Goal: Task Accomplishment & Management: Complete application form

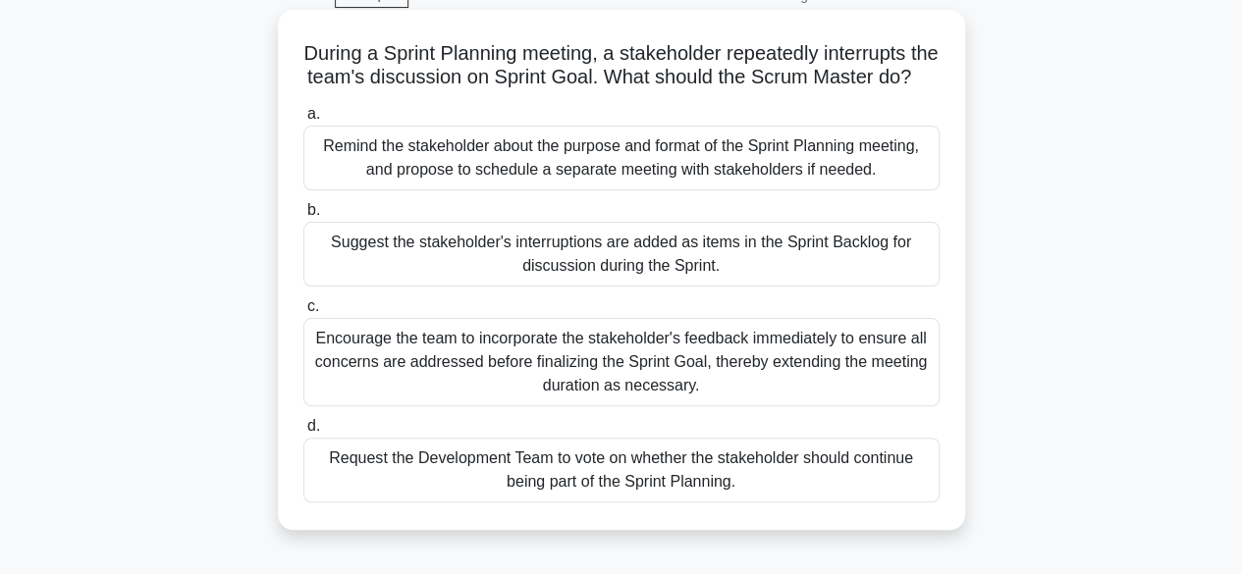
scroll to position [98, 0]
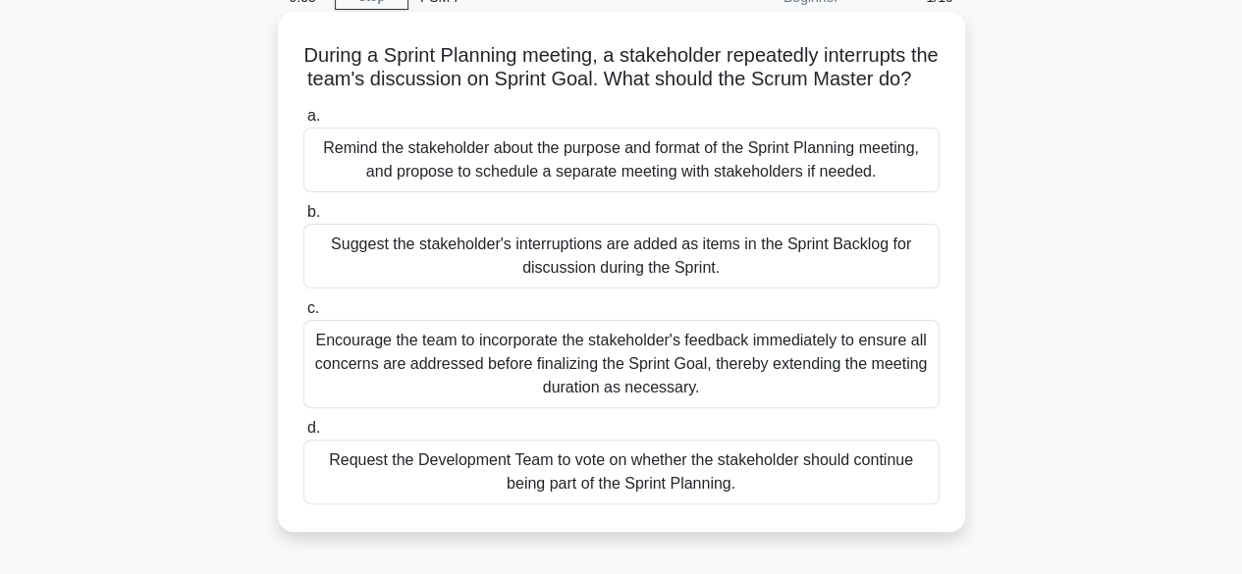
click at [636, 189] on div "Remind the stakeholder about the purpose and format of the Sprint Planning meet…" at bounding box center [621, 160] width 636 height 65
click at [303, 123] on input "a. Remind the stakeholder about the purpose and format of the Sprint Planning m…" at bounding box center [303, 116] width 0 height 13
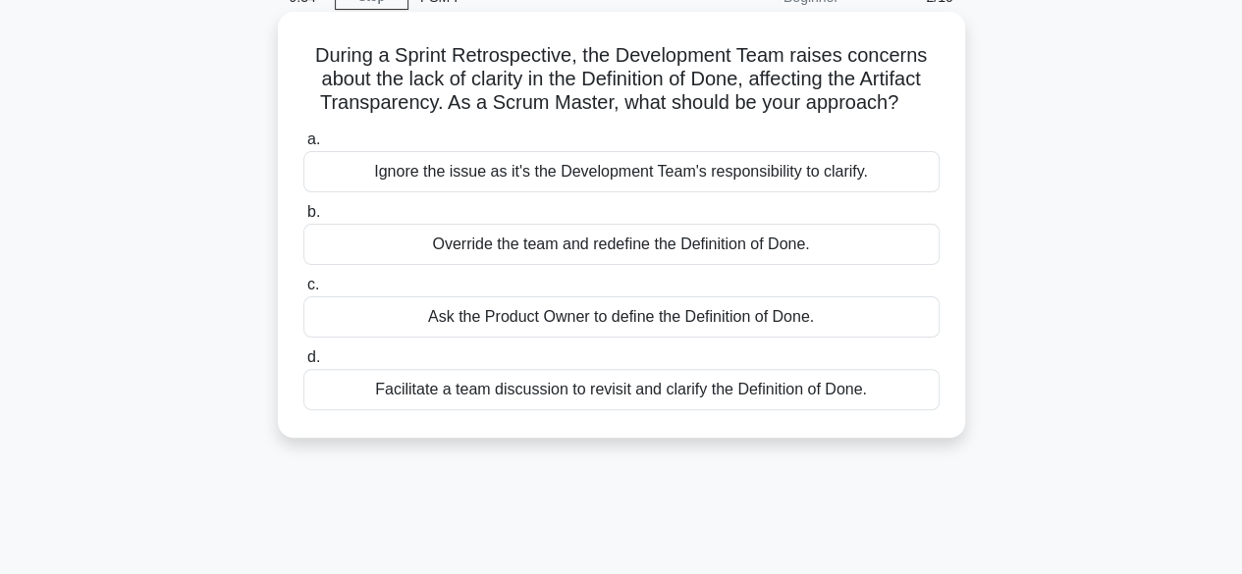
scroll to position [0, 0]
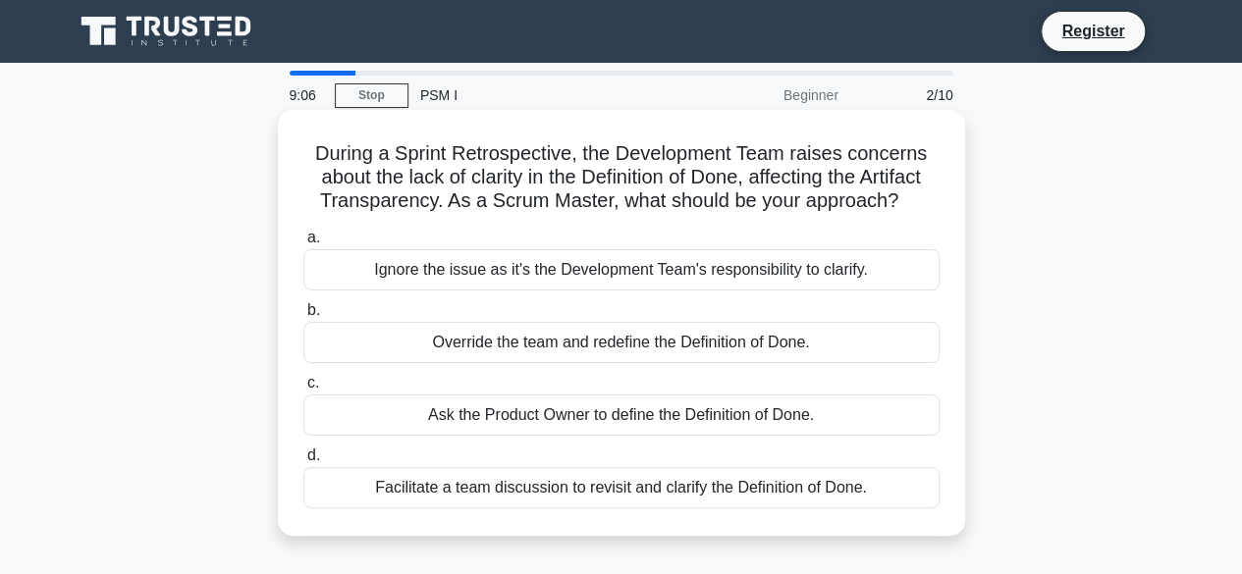
click at [631, 494] on div "Facilitate a team discussion to revisit and clarify the Definition of Done." at bounding box center [621, 487] width 636 height 41
click at [303, 462] on input "d. Facilitate a team discussion to revisit and clarify the Definition of Done." at bounding box center [303, 456] width 0 height 13
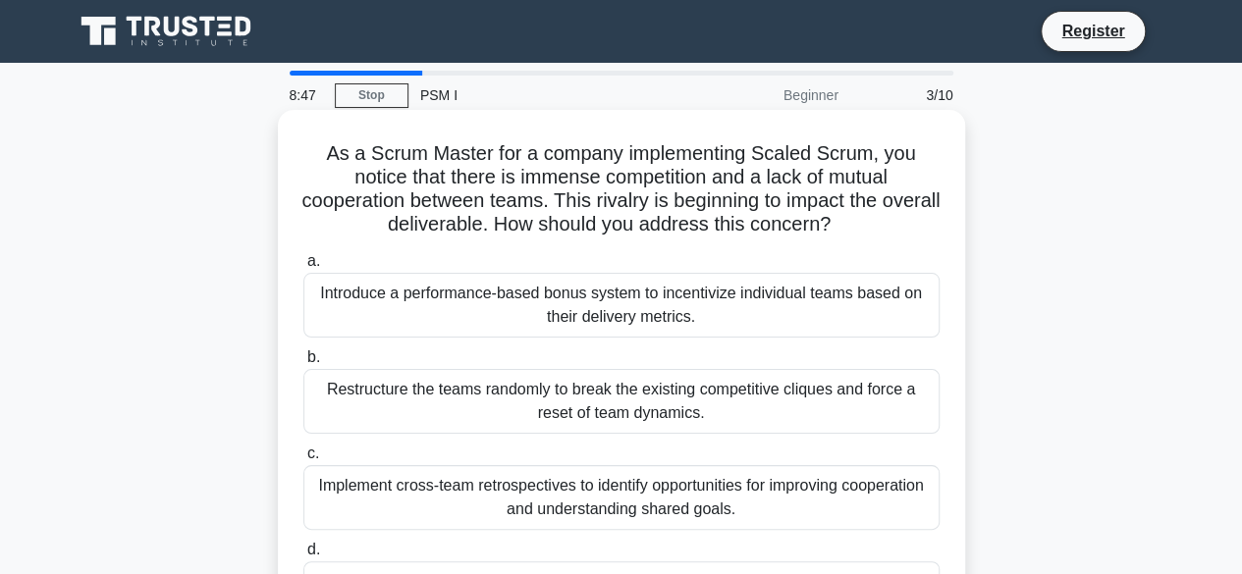
scroll to position [98, 0]
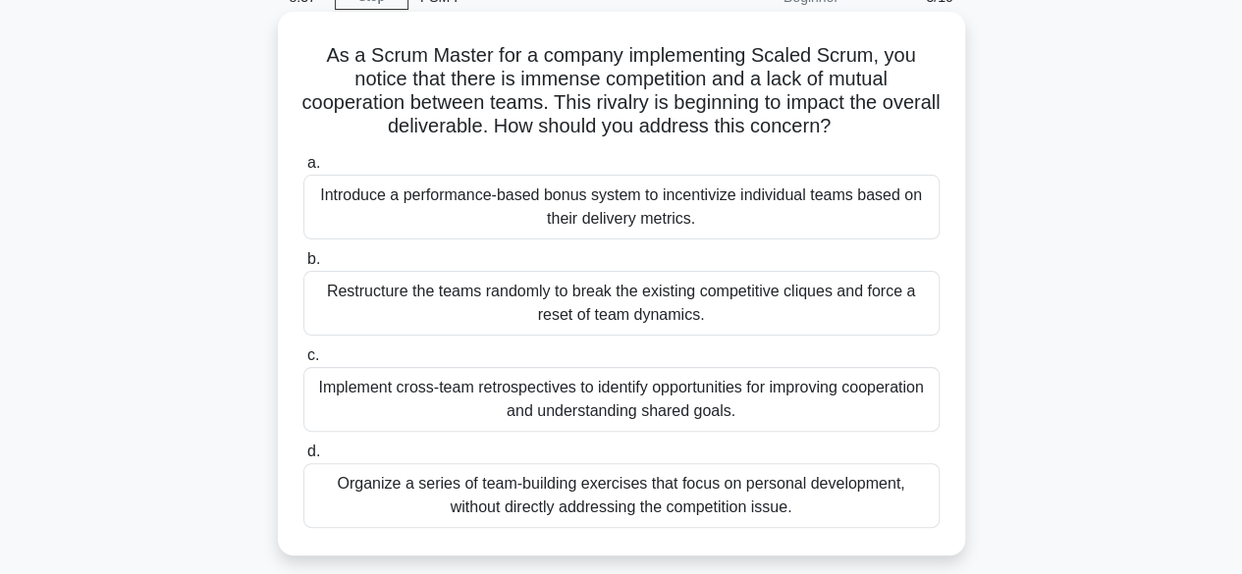
click at [557, 403] on div "Implement cross-team retrospectives to identify opportunities for improving coo…" at bounding box center [621, 399] width 636 height 65
click at [303, 362] on input "c. Implement cross-team retrospectives to identify opportunities for improving …" at bounding box center [303, 355] width 0 height 13
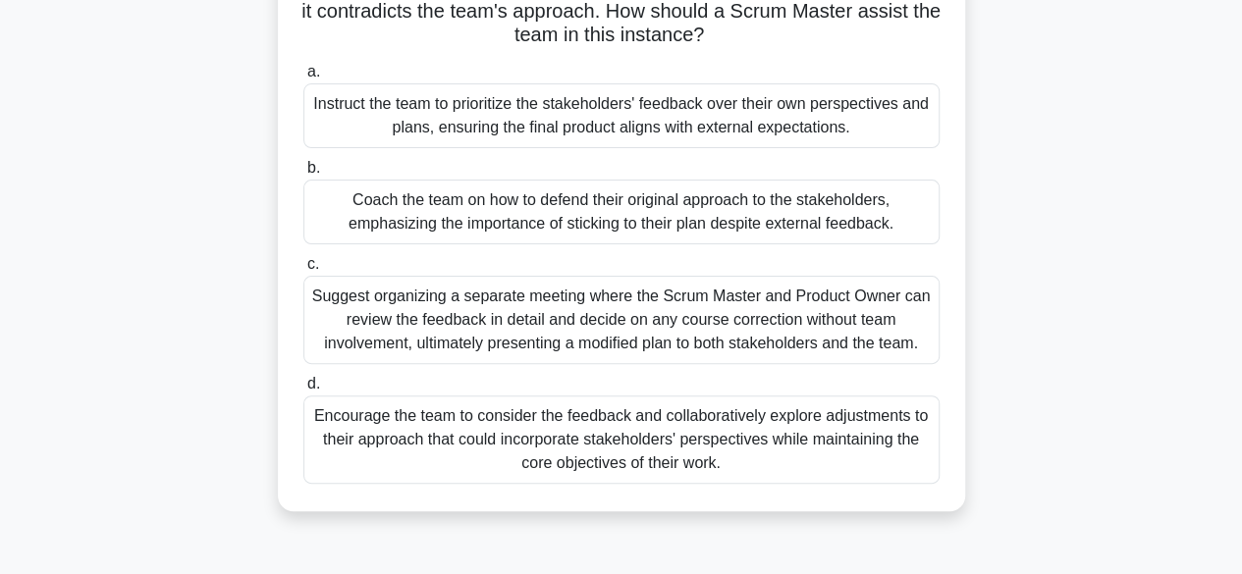
scroll to position [196, 0]
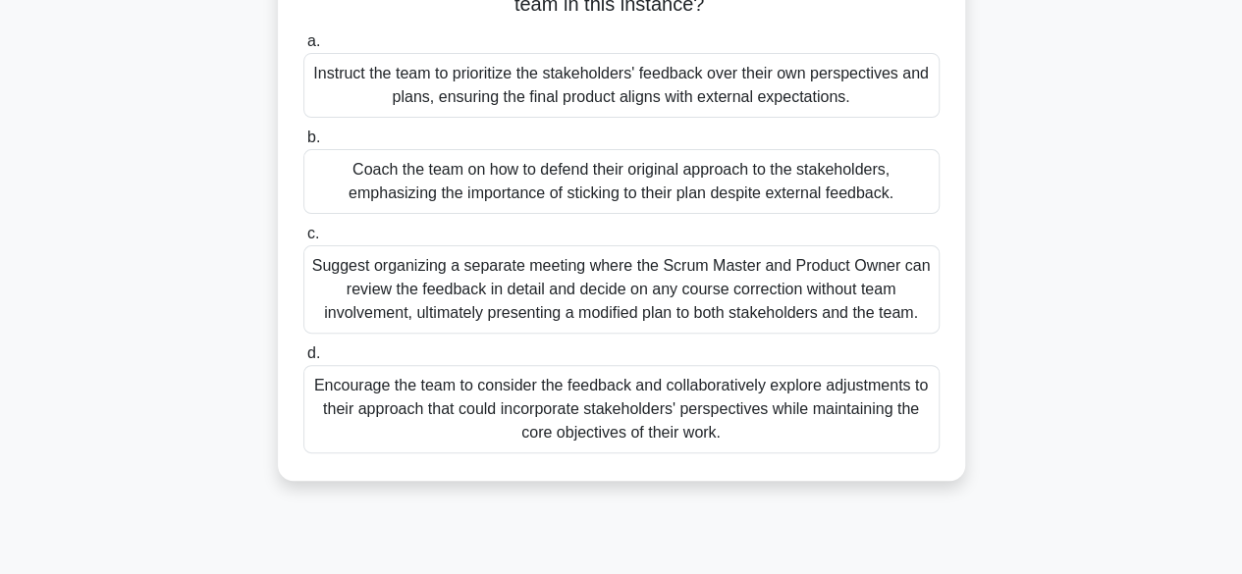
click at [624, 411] on div "Encourage the team to consider the feedback and collaboratively explore adjustm…" at bounding box center [621, 409] width 636 height 88
click at [303, 360] on input "d. Encourage the team to consider the feedback and collaboratively explore adju…" at bounding box center [303, 353] width 0 height 13
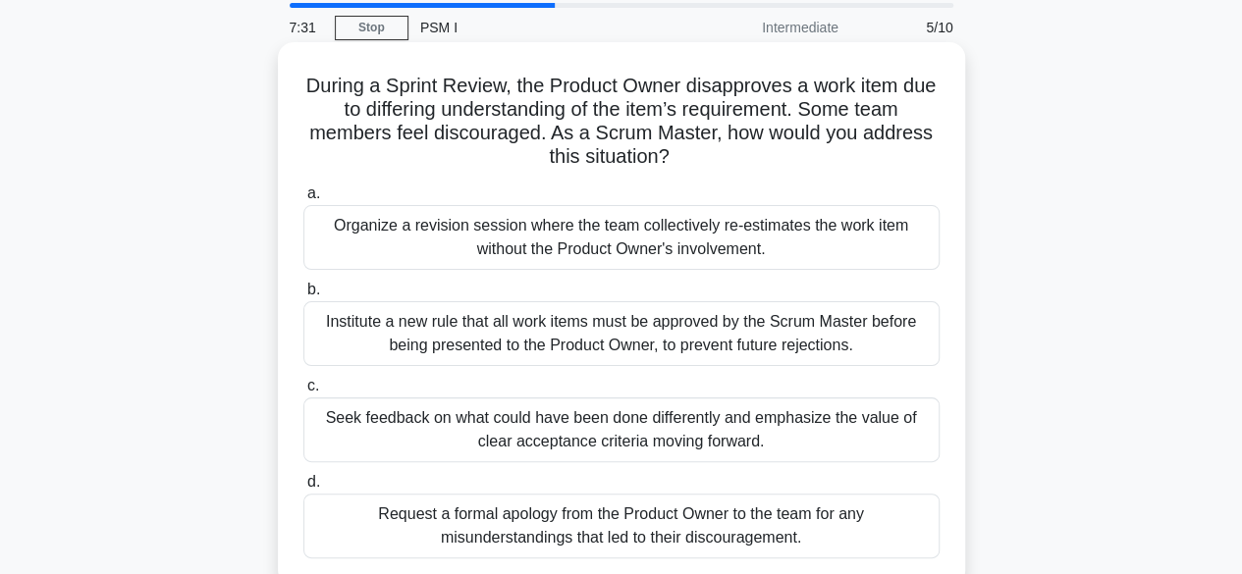
scroll to position [98, 0]
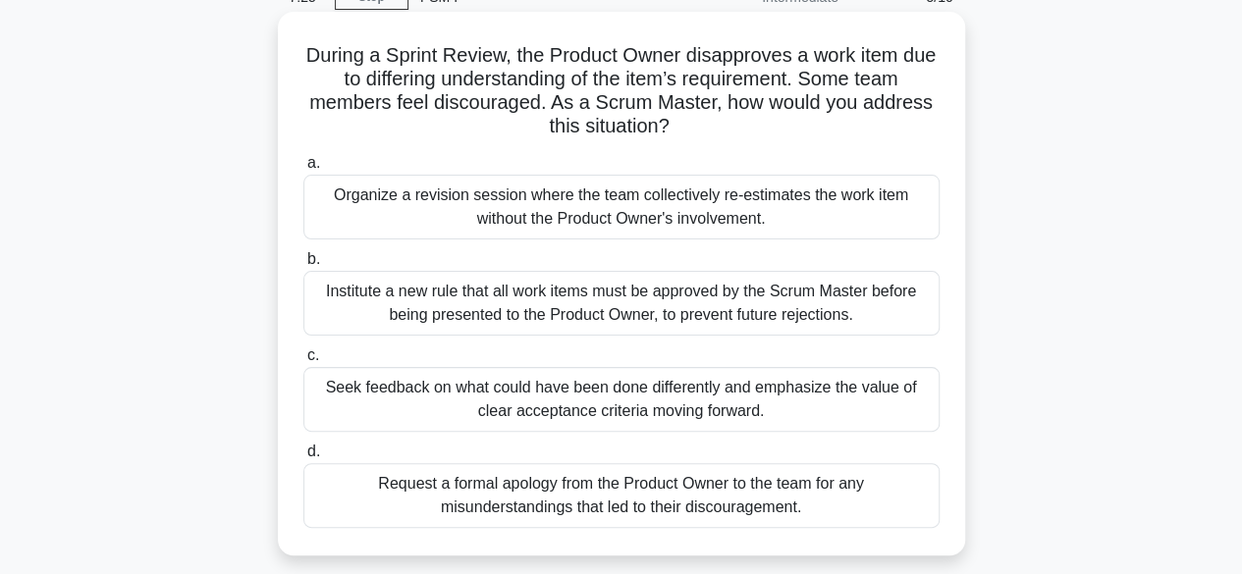
click at [682, 386] on div "Seek feedback on what could have been done differently and emphasize the value …" at bounding box center [621, 399] width 636 height 65
click at [303, 362] on input "c. Seek feedback on what could have been done differently and emphasize the val…" at bounding box center [303, 355] width 0 height 13
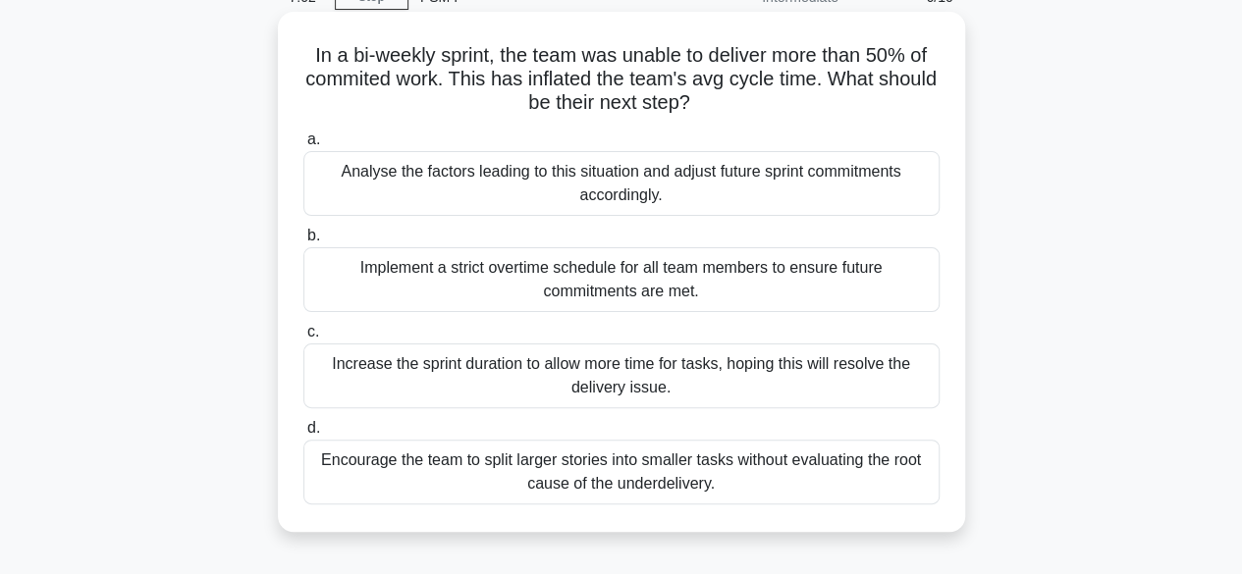
click at [536, 196] on div "Analyse the factors leading to this situation and adjust future sprint commitme…" at bounding box center [621, 183] width 636 height 65
click at [303, 146] on input "a. Analyse the factors leading to this situation and adjust future sprint commi…" at bounding box center [303, 139] width 0 height 13
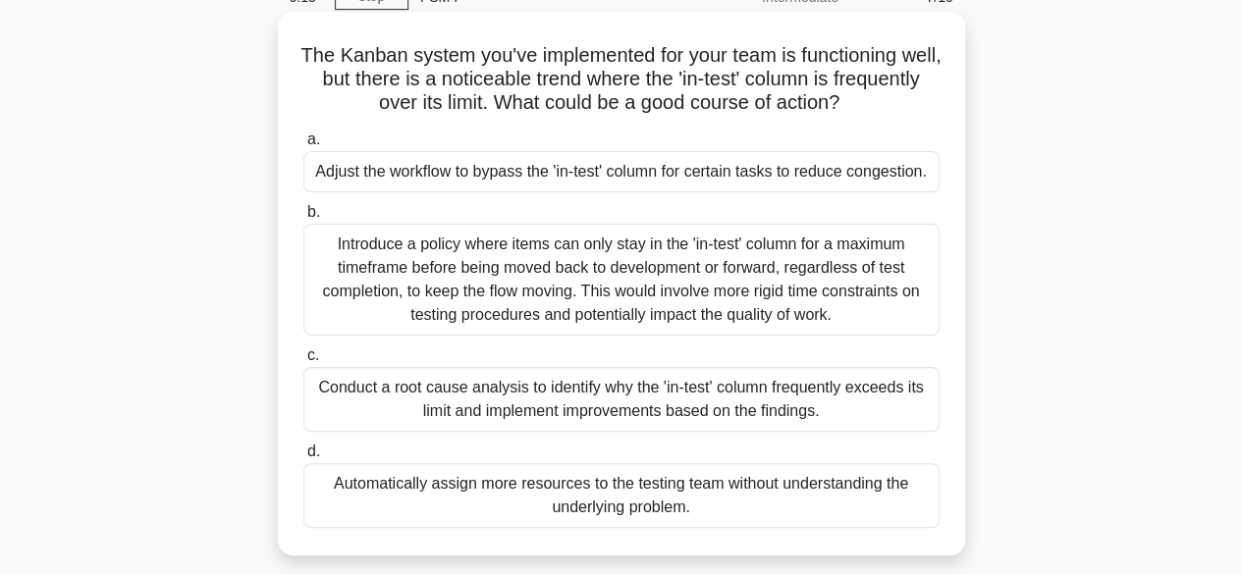
click at [548, 404] on div "Conduct a root cause analysis to identify why the 'in-test' column frequently e…" at bounding box center [621, 399] width 636 height 65
click at [303, 362] on input "c. Conduct a root cause analysis to identify why the 'in-test' column frequentl…" at bounding box center [303, 355] width 0 height 13
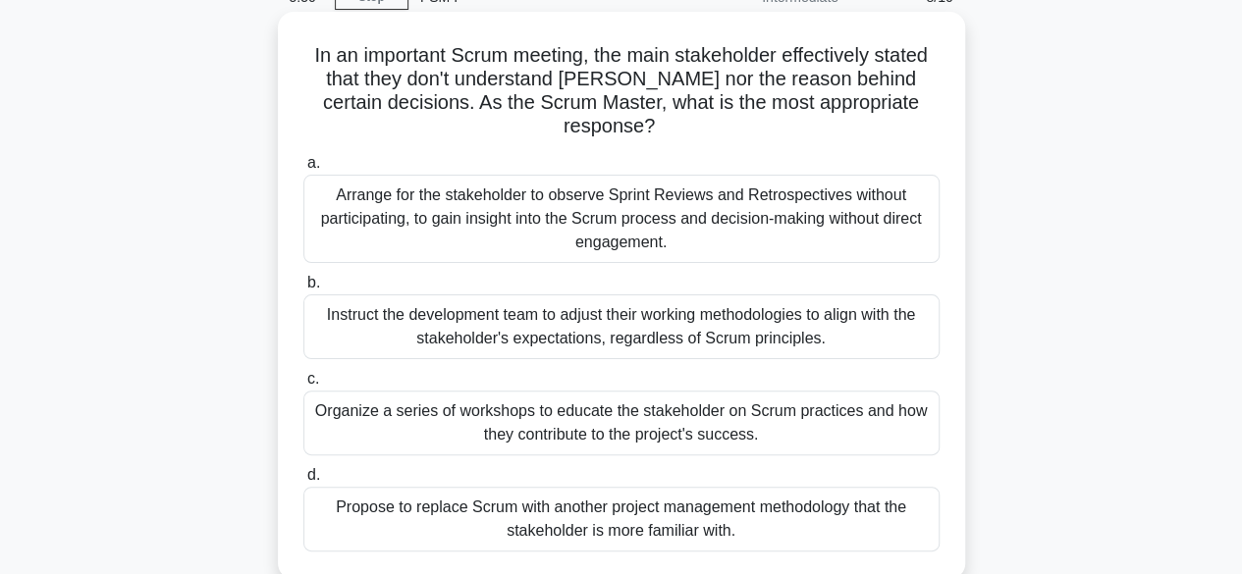
click at [670, 427] on div "Organize a series of workshops to educate the stakeholder on Scrum practices an…" at bounding box center [621, 423] width 636 height 65
click at [303, 386] on input "c. Organize a series of workshops to educate the stakeholder on Scrum practices…" at bounding box center [303, 379] width 0 height 13
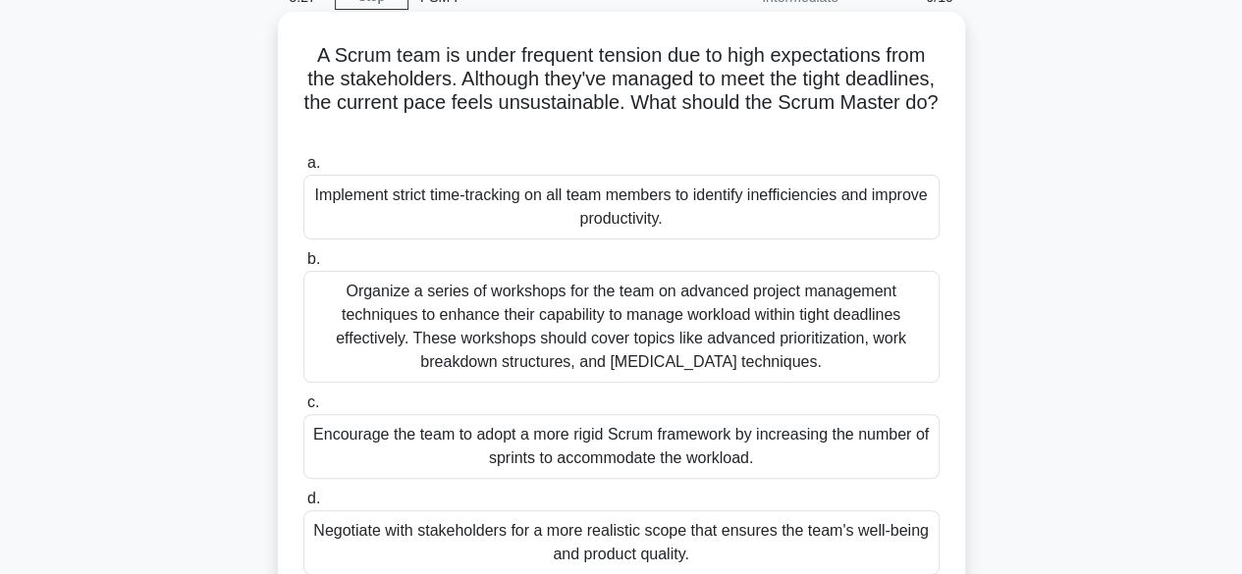
scroll to position [196, 0]
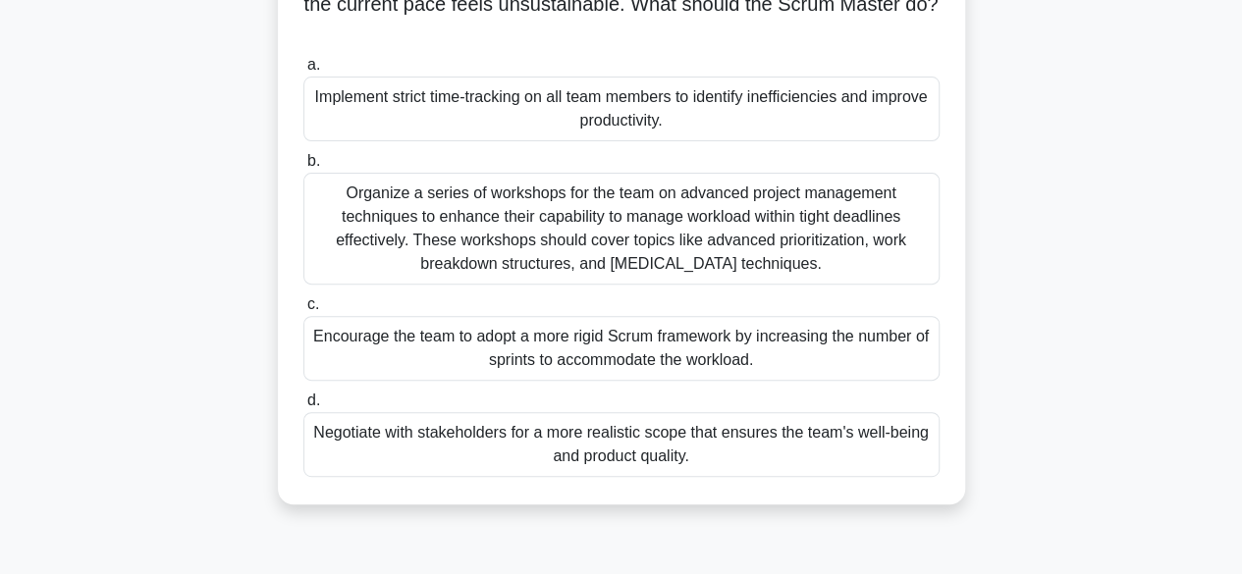
click at [681, 453] on div "Negotiate with stakeholders for a more realistic scope that ensures the team's …" at bounding box center [621, 444] width 636 height 65
click at [303, 407] on input "d. Negotiate with stakeholders for a more realistic scope that ensures the team…" at bounding box center [303, 401] width 0 height 13
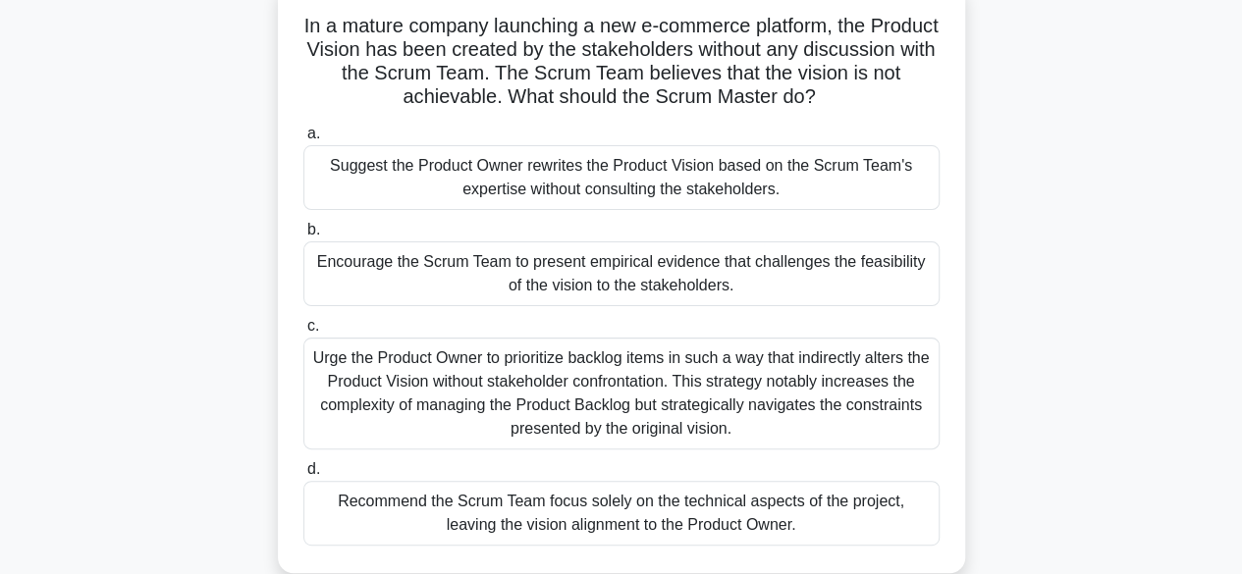
scroll to position [0, 0]
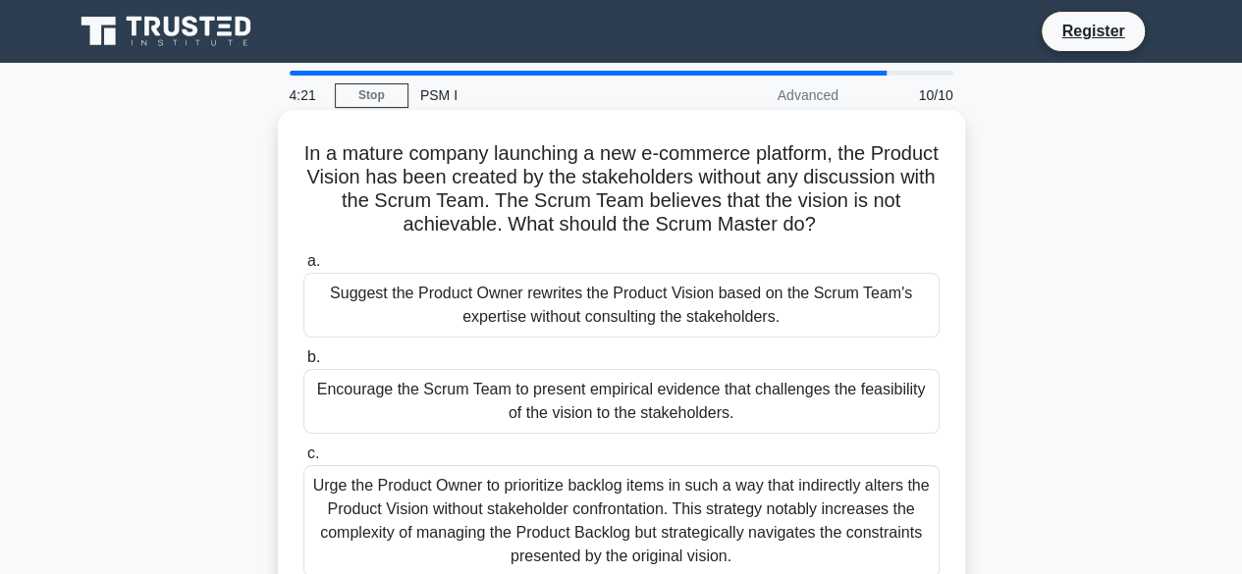
click at [660, 405] on div "Encourage the Scrum Team to present empirical evidence that challenges the feas…" at bounding box center [621, 401] width 636 height 65
click at [303, 364] on input "b. Encourage the Scrum Team to present empirical evidence that challenges the f…" at bounding box center [303, 357] width 0 height 13
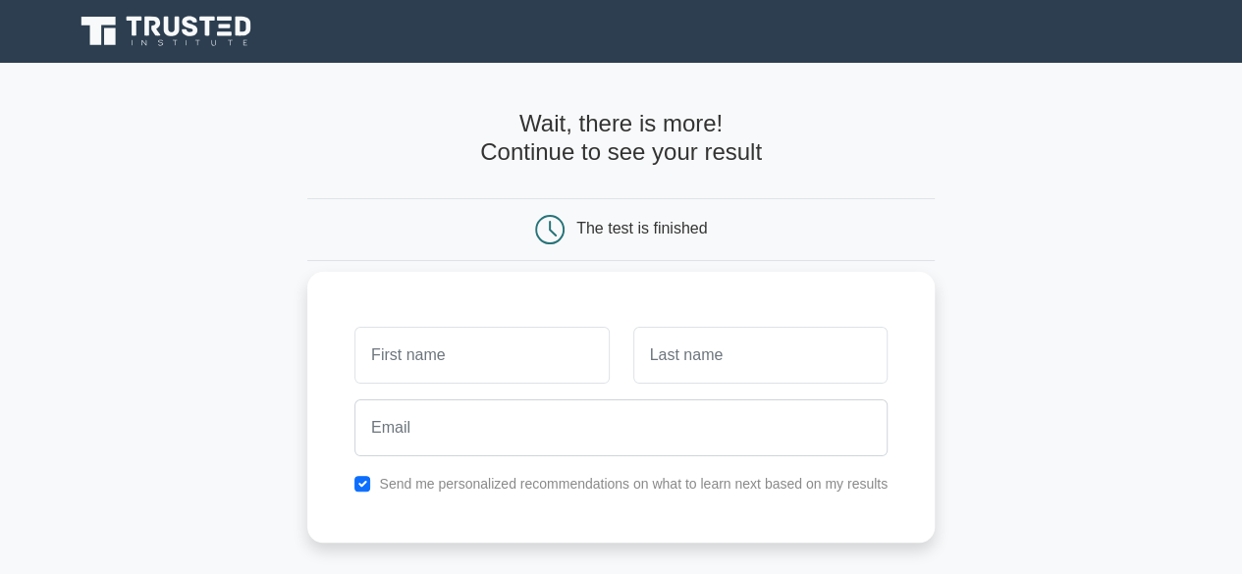
click at [544, 354] on input "text" at bounding box center [481, 355] width 254 height 57
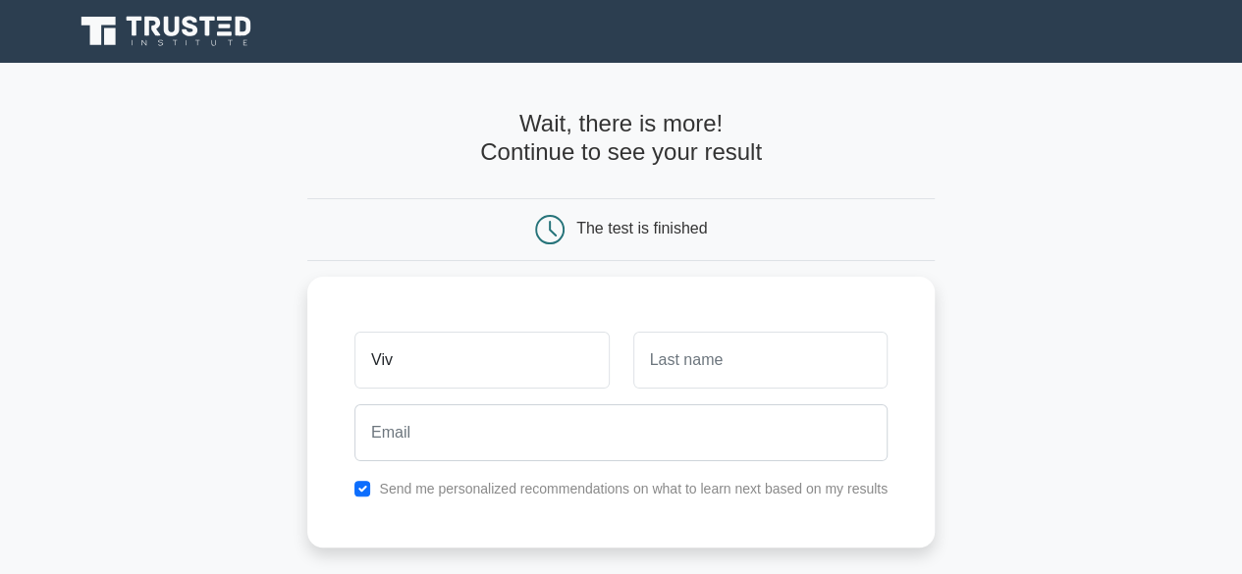
type input "Viv"
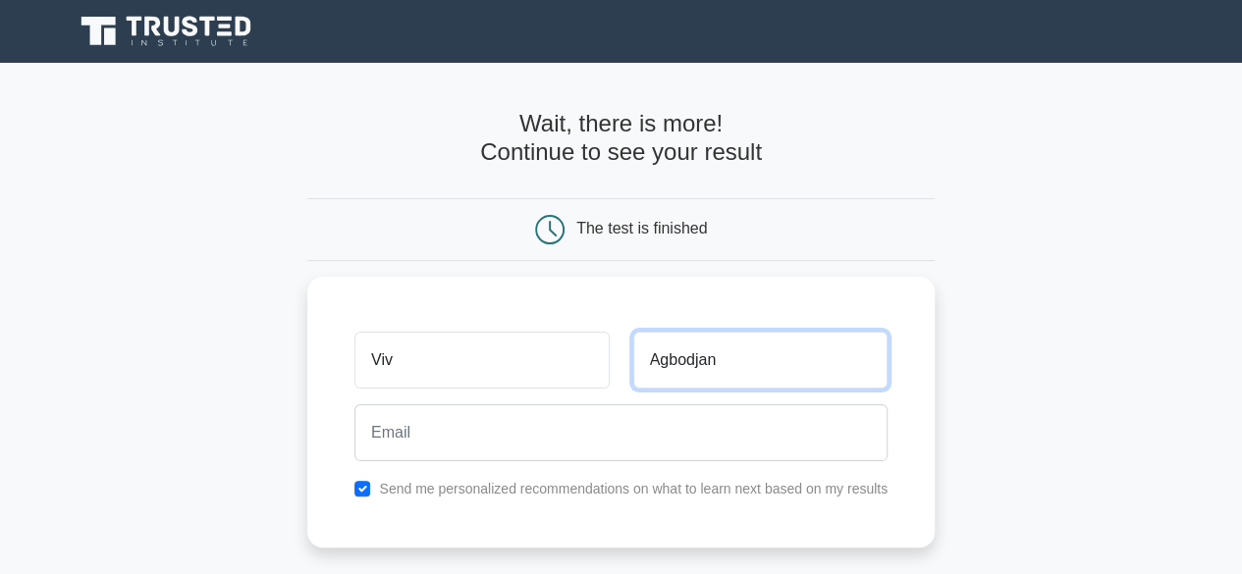
type input "Agbodjan"
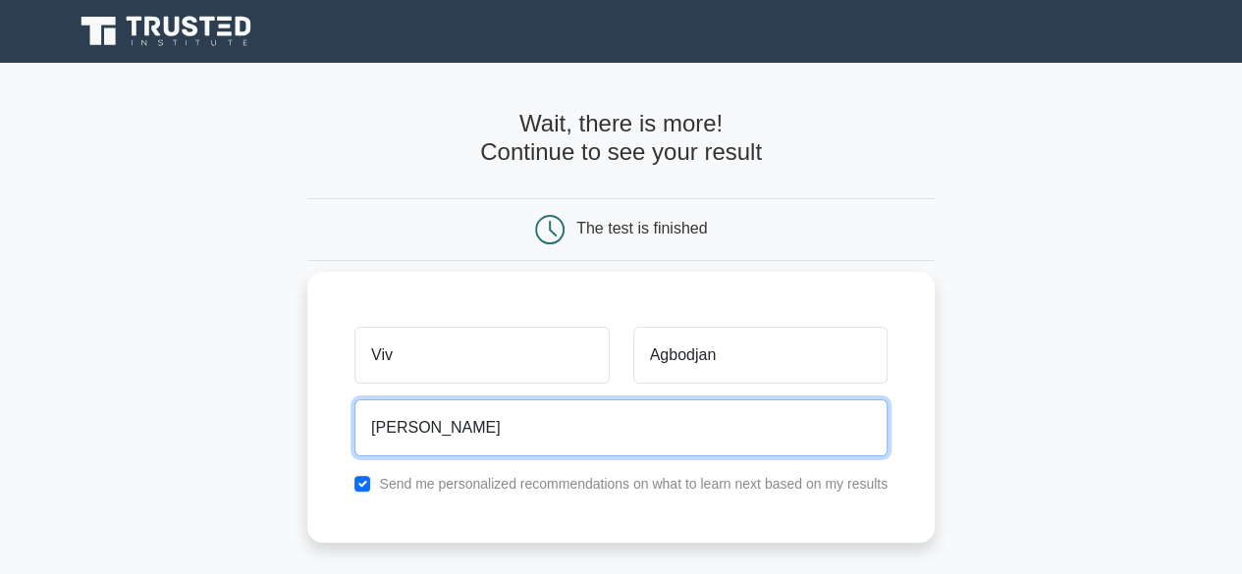
type input "[EMAIL_ADDRESS]"
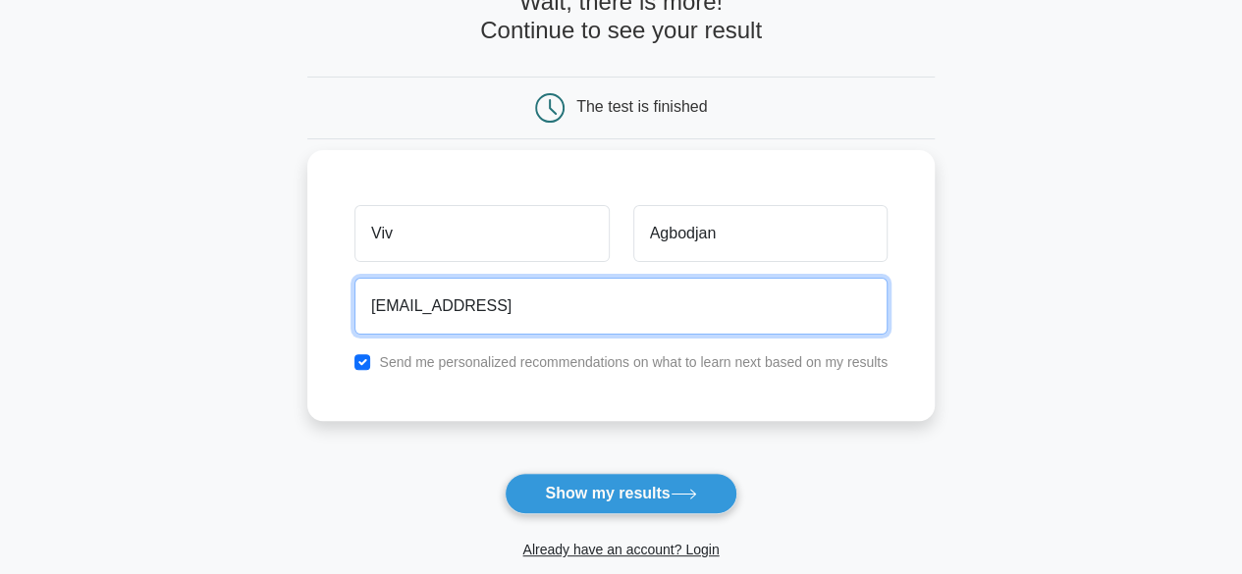
scroll to position [294, 0]
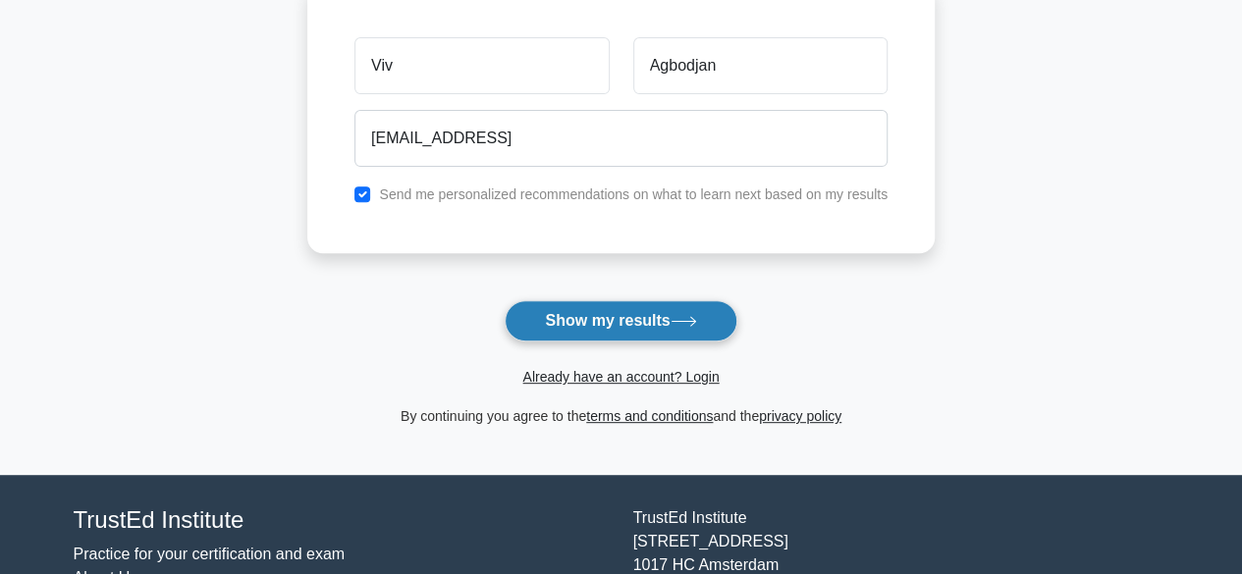
click at [638, 329] on button "Show my results" at bounding box center [621, 320] width 232 height 41
